Goal: Task Accomplishment & Management: Manage account settings

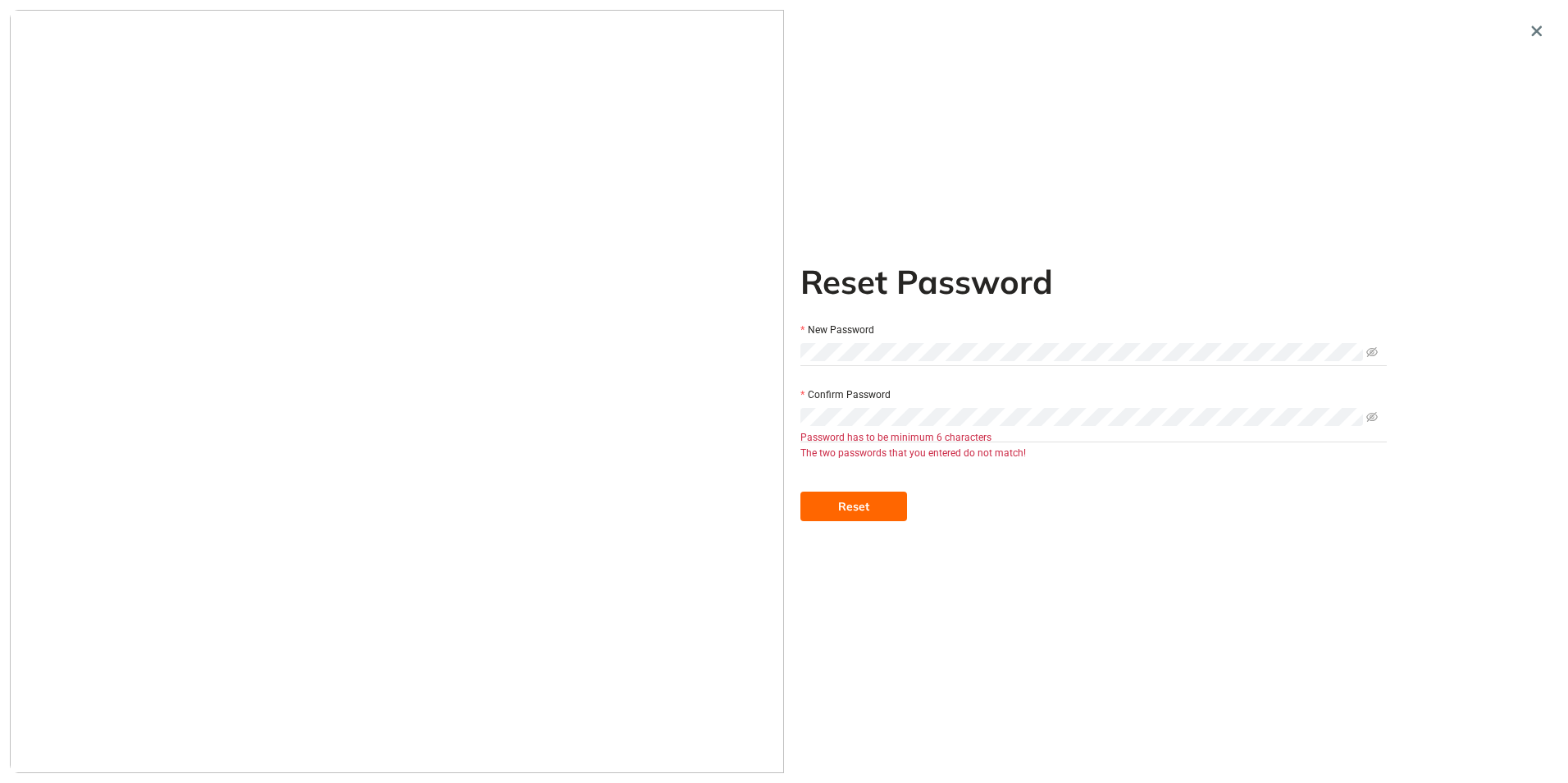
click at [735, 357] on div "Reset Password New Password Confirm Password Password has to be minimum 6 chara…" at bounding box center [784, 392] width 1548 height 763
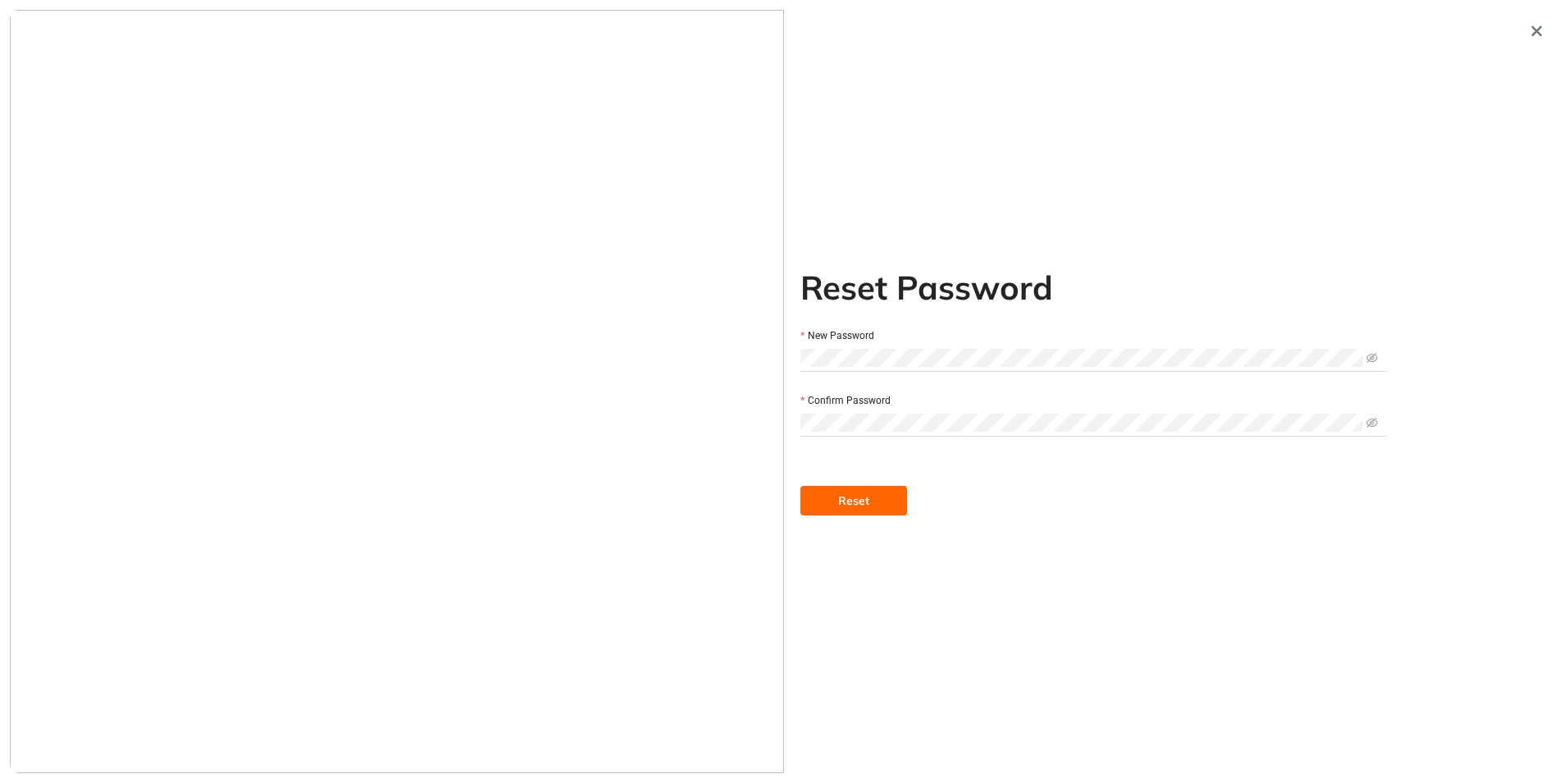
click at [813, 495] on button "Reset" at bounding box center [853, 500] width 106 height 30
click at [1373, 355] on icon "eye-invisible" at bounding box center [1371, 357] width 11 height 11
click at [733, 338] on div "Reset Password New Password Confirm Password Reset" at bounding box center [784, 392] width 1548 height 763
click at [778, 421] on div at bounding box center [397, 392] width 774 height 763
click at [738, 401] on div "Reset Password New Password Confirm Password Reset" at bounding box center [784, 392] width 1548 height 763
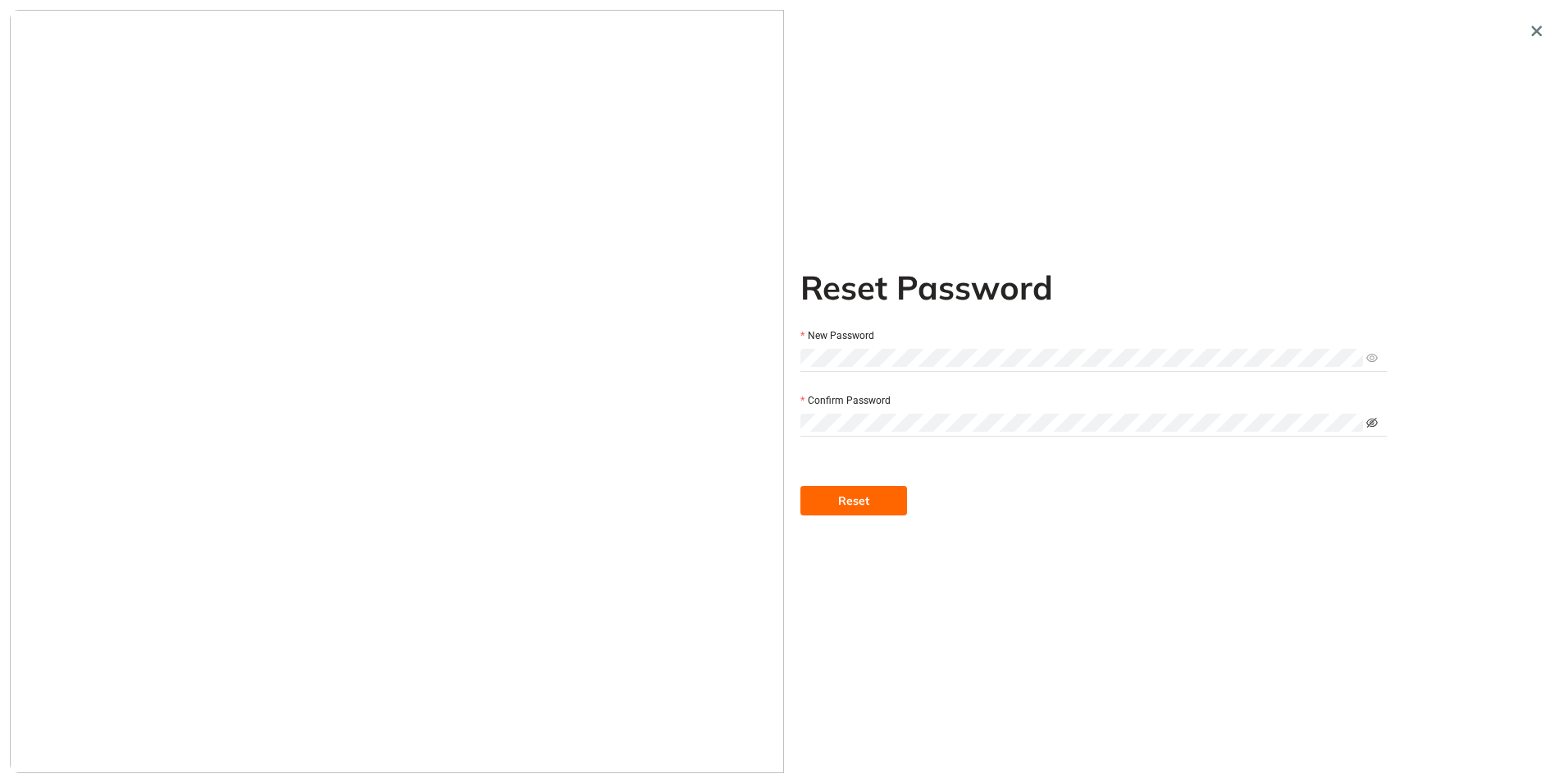
click at [1372, 422] on icon "eye-invisible" at bounding box center [1371, 423] width 11 height 10
click at [818, 494] on button "Reset" at bounding box center [853, 500] width 106 height 30
click at [773, 347] on div "Reset Password New Password Confirm Password Reset" at bounding box center [784, 392] width 1548 height 763
click at [768, 414] on div "Reset Password New Password Confirm Password Reset" at bounding box center [784, 392] width 1548 height 763
click at [822, 504] on button "Reset" at bounding box center [853, 500] width 106 height 30
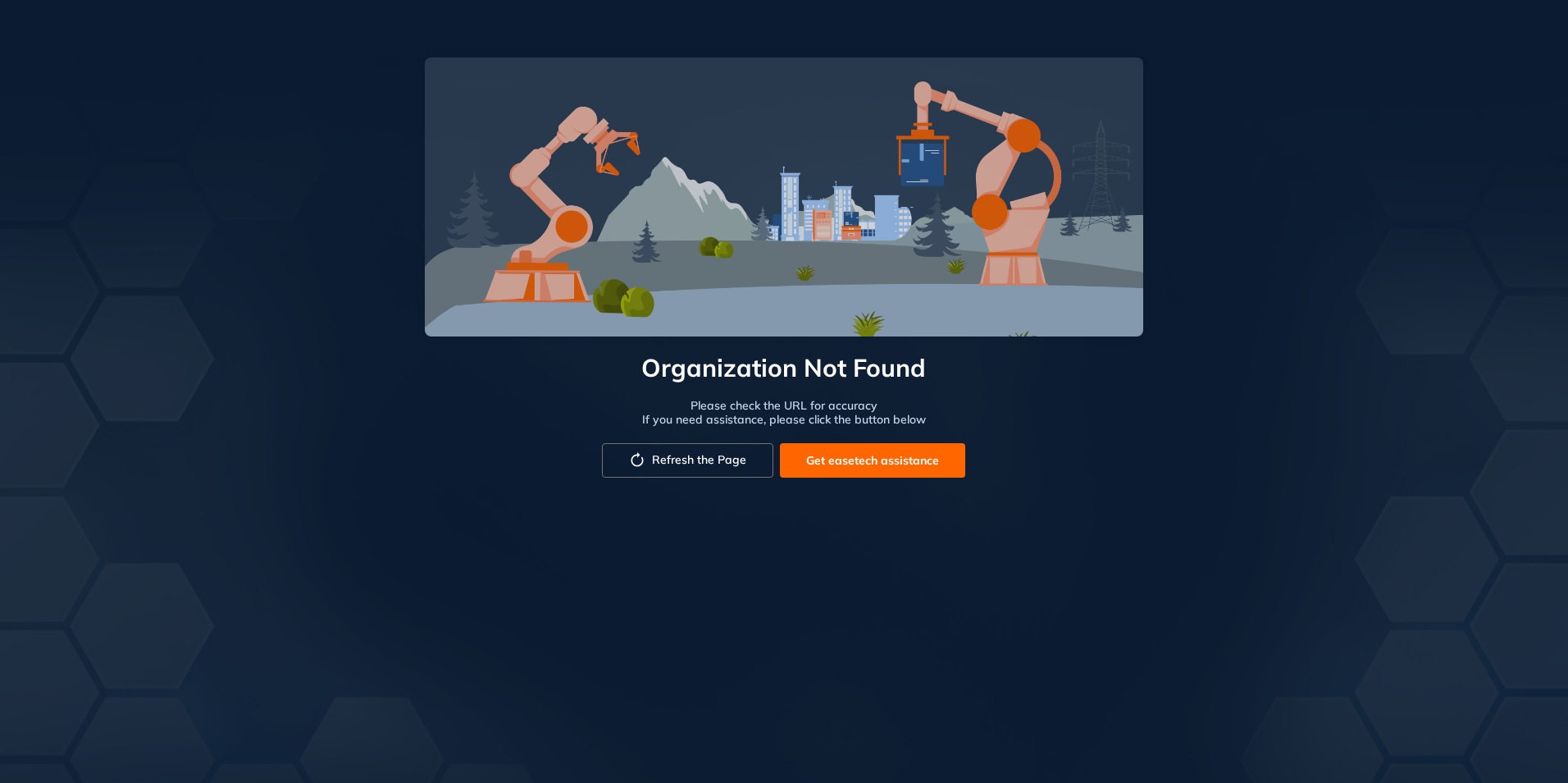
click at [719, 468] on button "Refresh the Page" at bounding box center [688, 460] width 172 height 34
click at [714, 469] on button "Refresh the Page" at bounding box center [688, 460] width 172 height 34
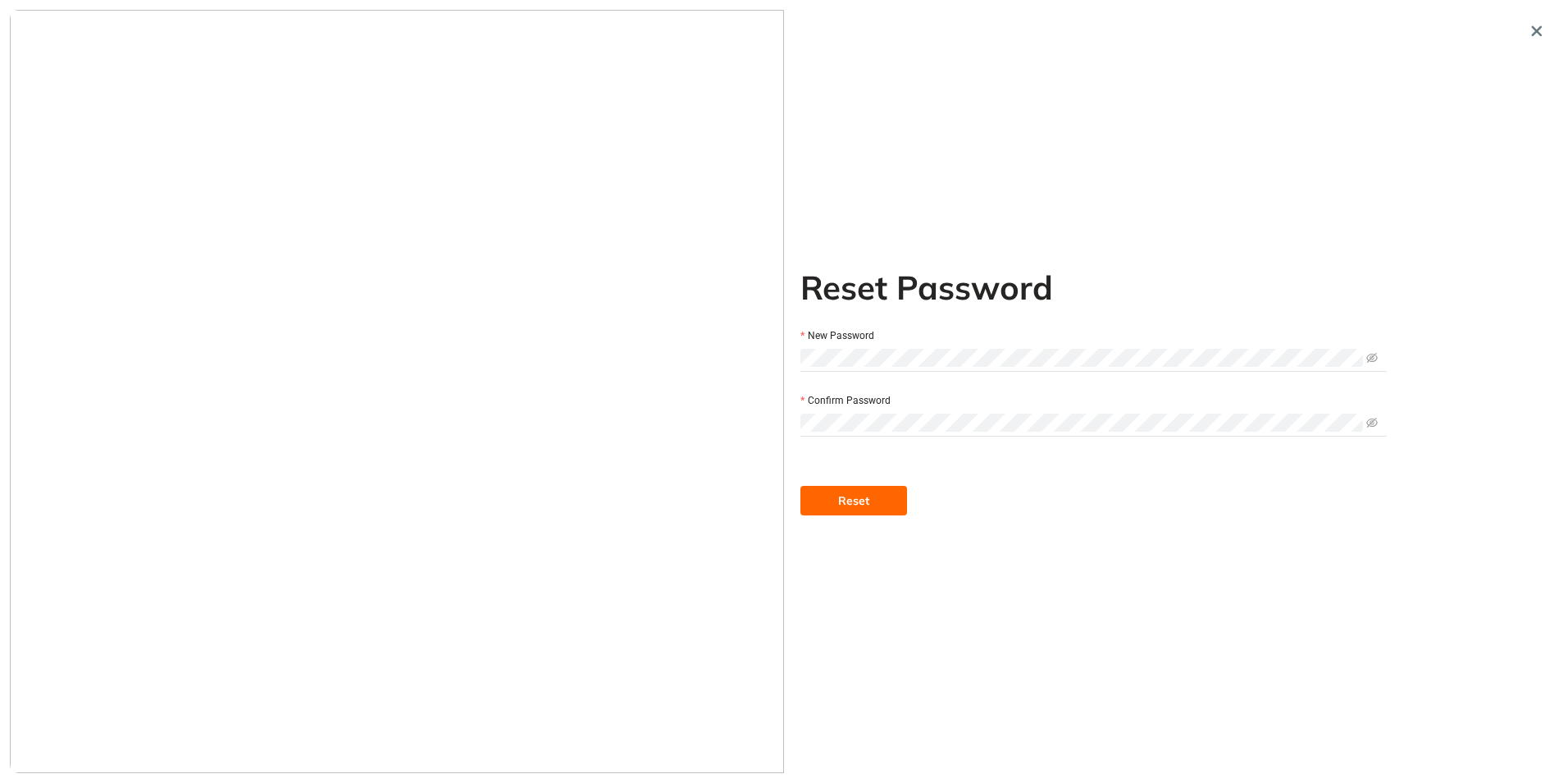
click at [818, 502] on button "Reset" at bounding box center [853, 500] width 106 height 30
